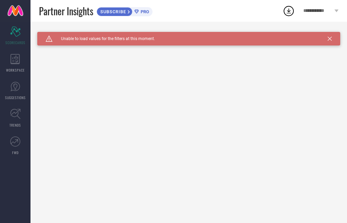
click at [330, 38] on icon at bounding box center [330, 39] width 4 height 4
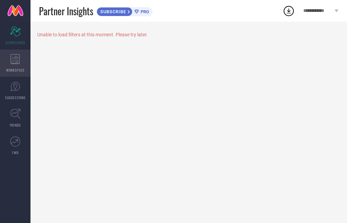
click at [18, 64] on div "WORKSPACE" at bounding box center [15, 63] width 31 height 27
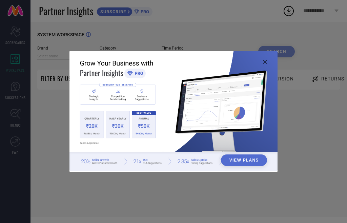
click at [265, 60] on icon at bounding box center [265, 62] width 4 height 4
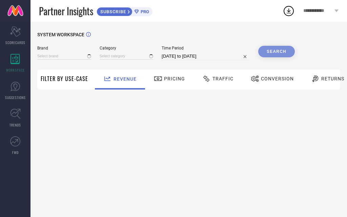
click at [169, 79] on span "Pricing" at bounding box center [174, 78] width 21 height 5
click at [218, 78] on span "Traffic" at bounding box center [223, 78] width 21 height 5
click at [275, 80] on span "Conversion" at bounding box center [278, 78] width 33 height 5
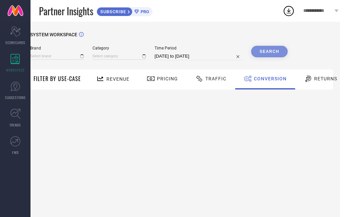
drag, startPoint x: 237, startPoint y: 119, endPoint x: 313, endPoint y: 106, distance: 76.8
click at [316, 77] on span "Returns" at bounding box center [325, 78] width 23 height 5
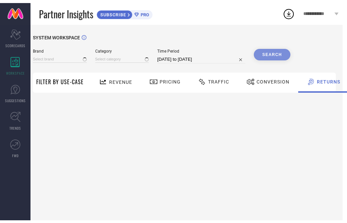
scroll to position [0, 0]
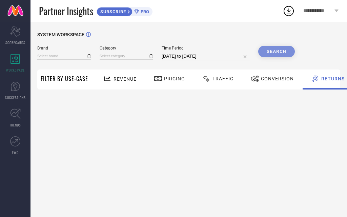
drag, startPoint x: 132, startPoint y: 102, endPoint x: 69, endPoint y: 94, distance: 63.3
click at [143, 10] on span "PRO" at bounding box center [144, 11] width 10 height 5
click at [18, 113] on icon at bounding box center [15, 114] width 11 height 11
